Goal: Information Seeking & Learning: Learn about a topic

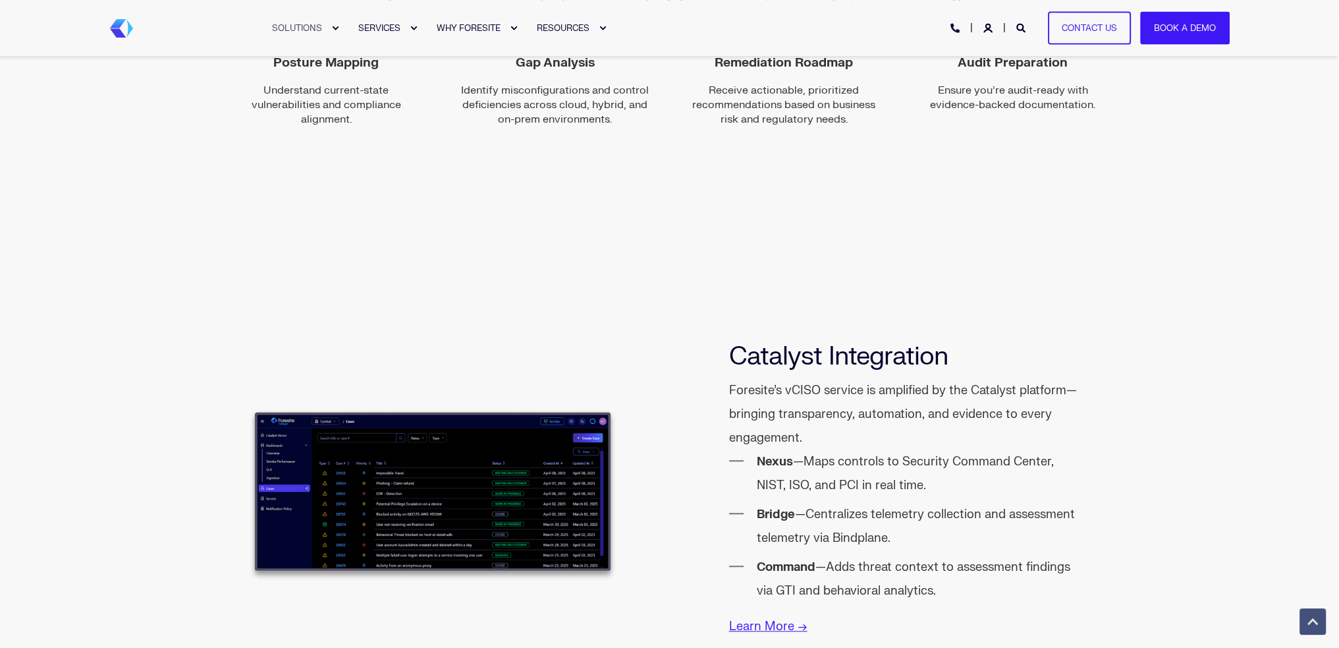
click at [63, 397] on div "Catalyst Integration Foresite’s vCISO service is amplified by the Catalyst plat…" at bounding box center [669, 491] width 1339 height 518
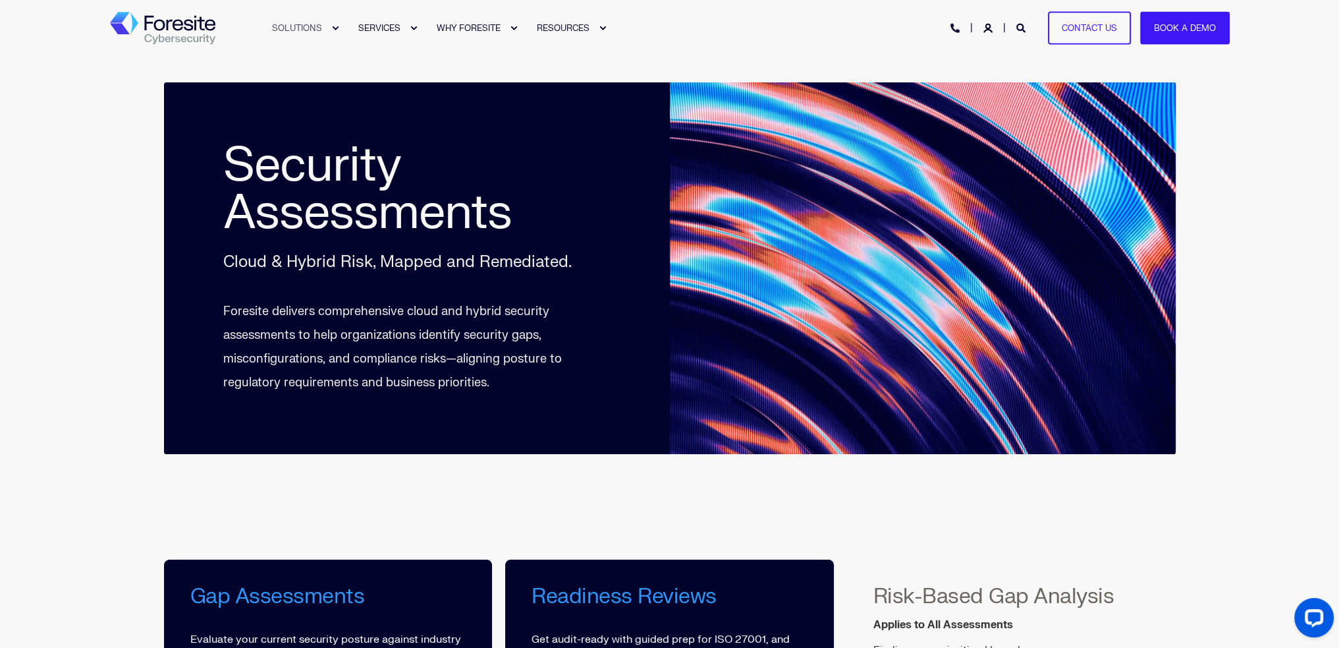
click at [90, 69] on div "Security Assessments Cloud & Hybrid Risk, Mapped and Remediated. Foresite deliv…" at bounding box center [669, 281] width 1339 height 451
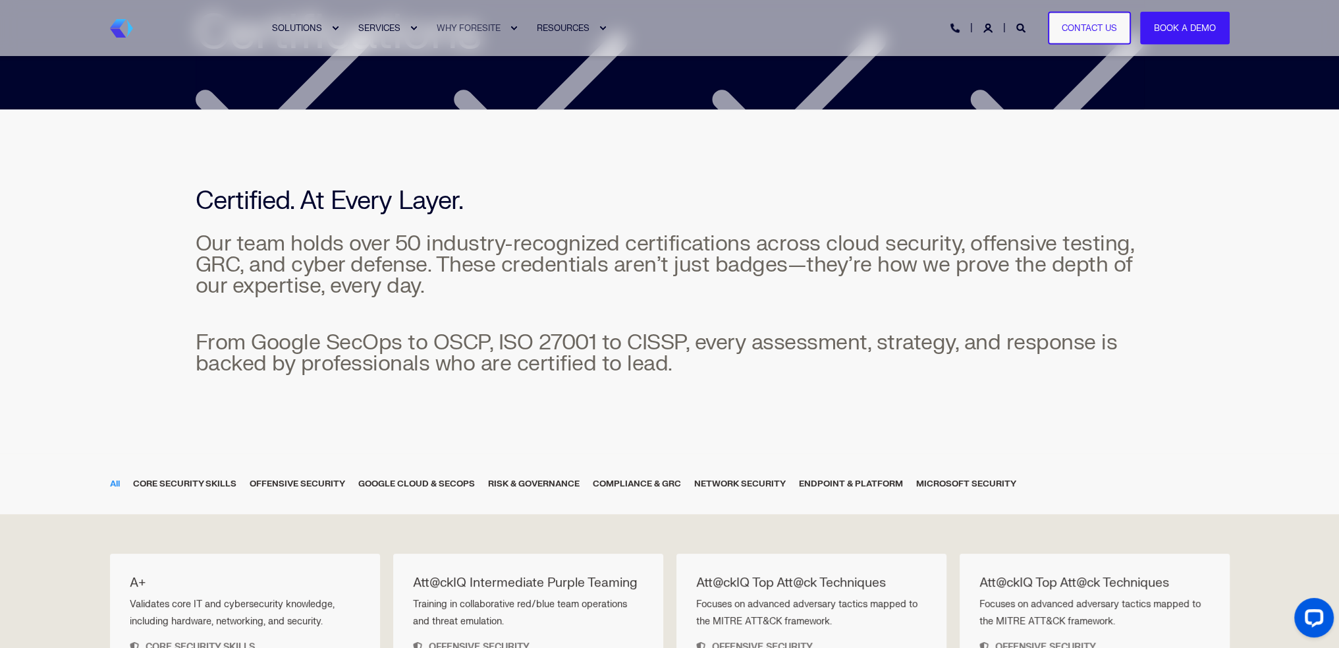
scroll to position [198, 0]
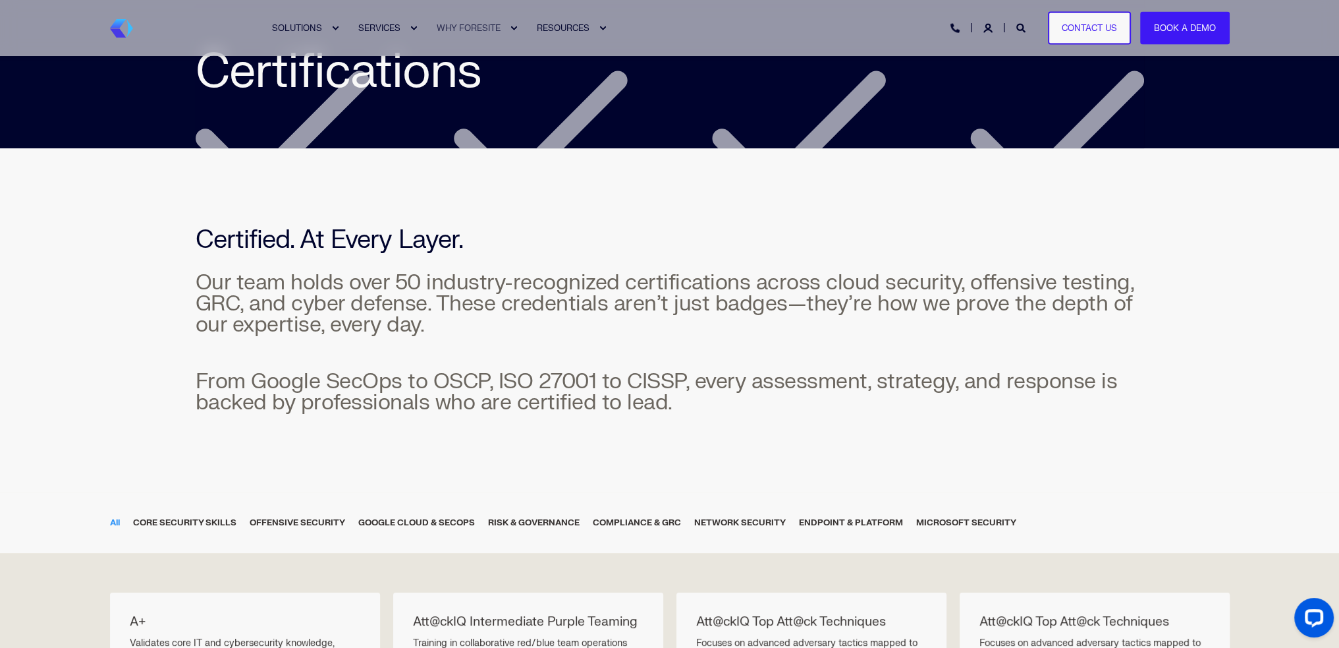
click at [1230, 279] on div "Certified. At Every Layer. Our team holds over 50 industry-recognized certifica…" at bounding box center [669, 320] width 1339 height 344
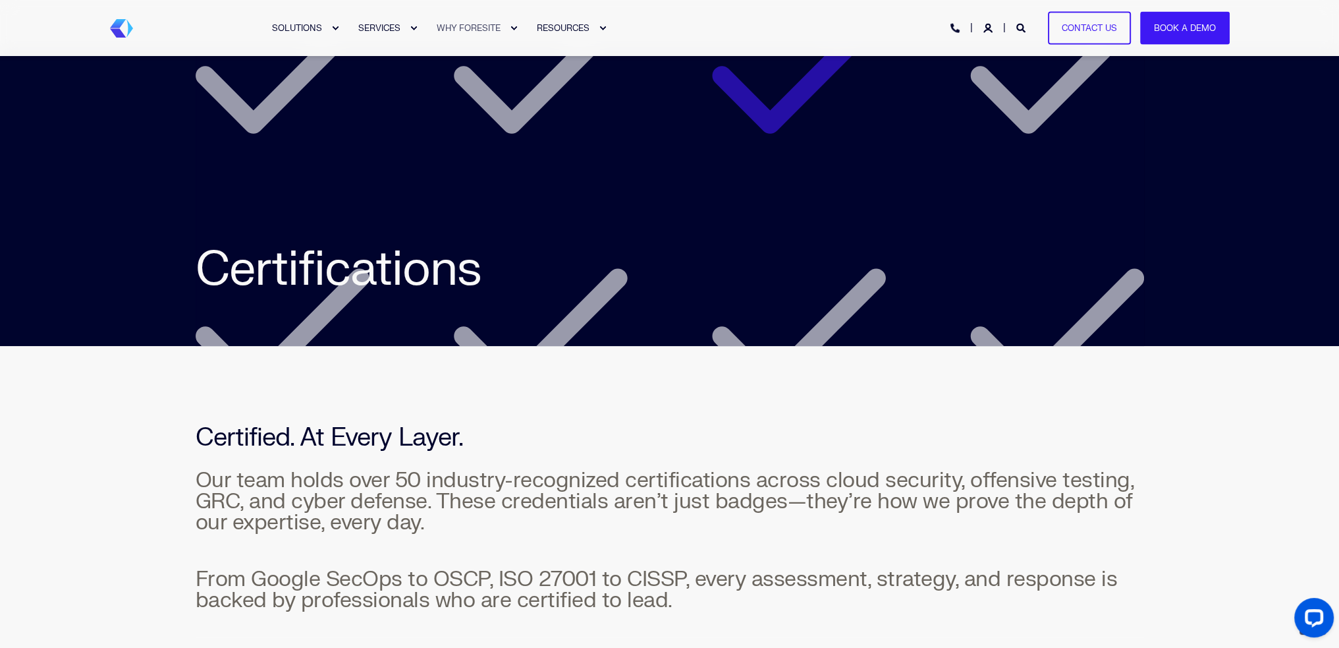
scroll to position [2183, 0]
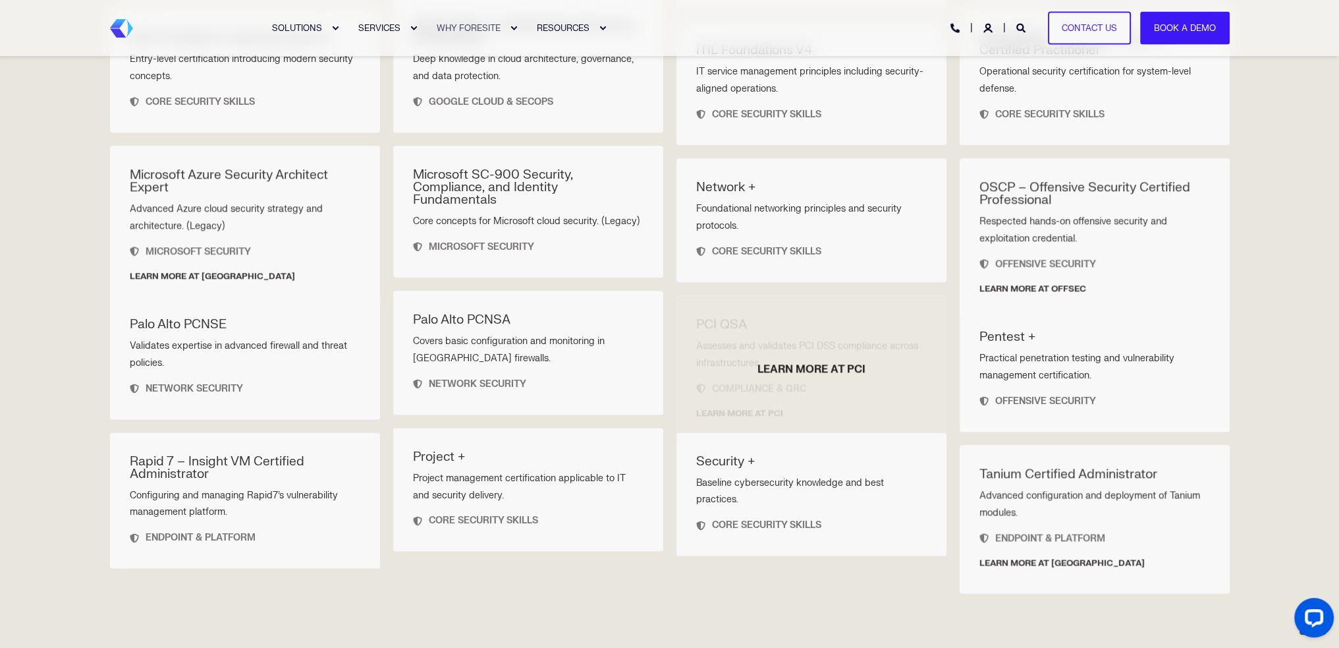
click at [703, 318] on div at bounding box center [812, 369] width 270 height 148
